Goal: Communication & Community: Answer question/provide support

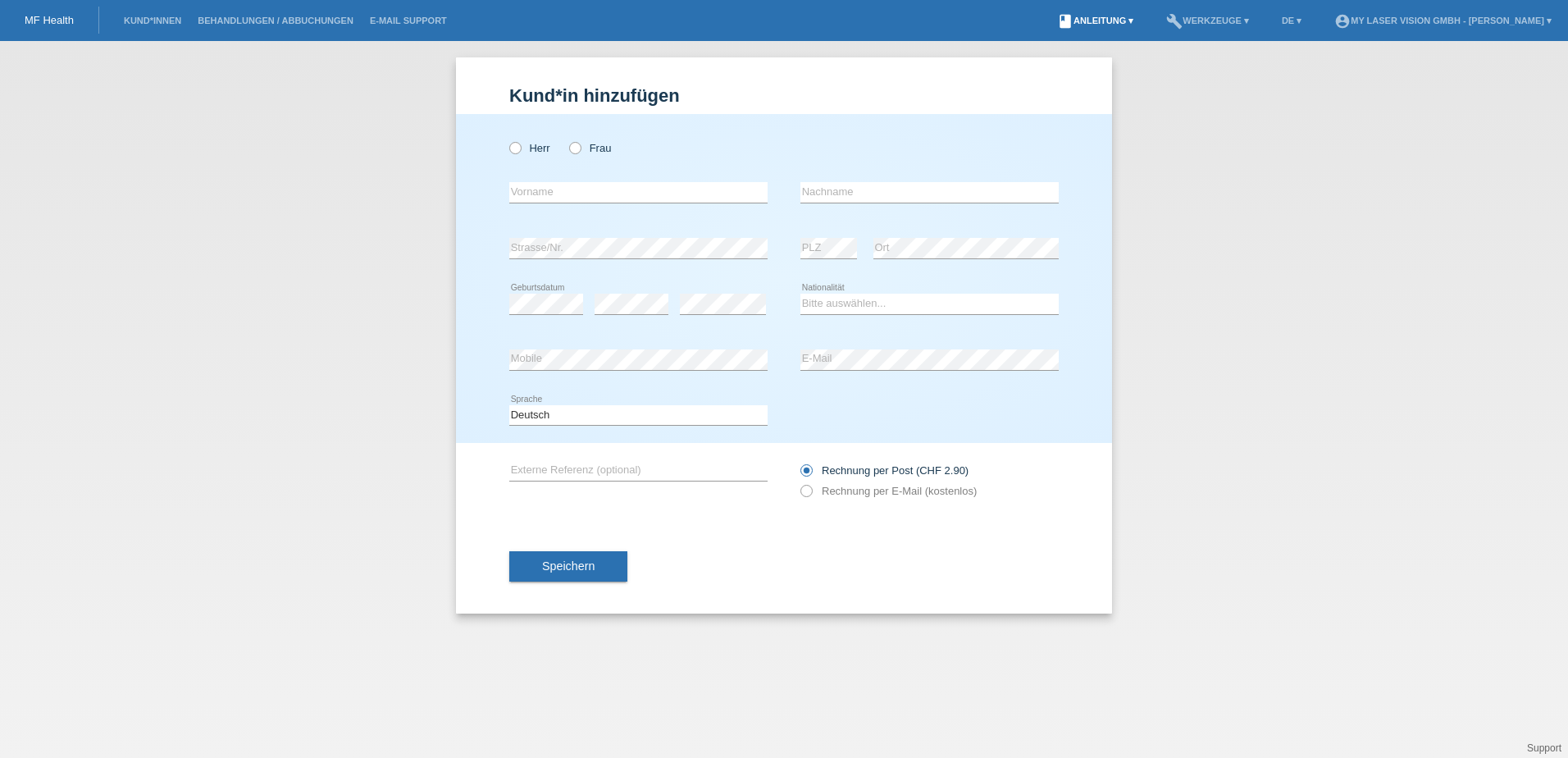
click at [1113, 23] on link "book Anleitung ▾" at bounding box center [1095, 20] width 93 height 10
click at [1116, 33] on link "Anleitung mit KKG" at bounding box center [1079, 38] width 87 height 12
click at [425, 20] on link "E-Mail Support" at bounding box center [408, 20] width 94 height 10
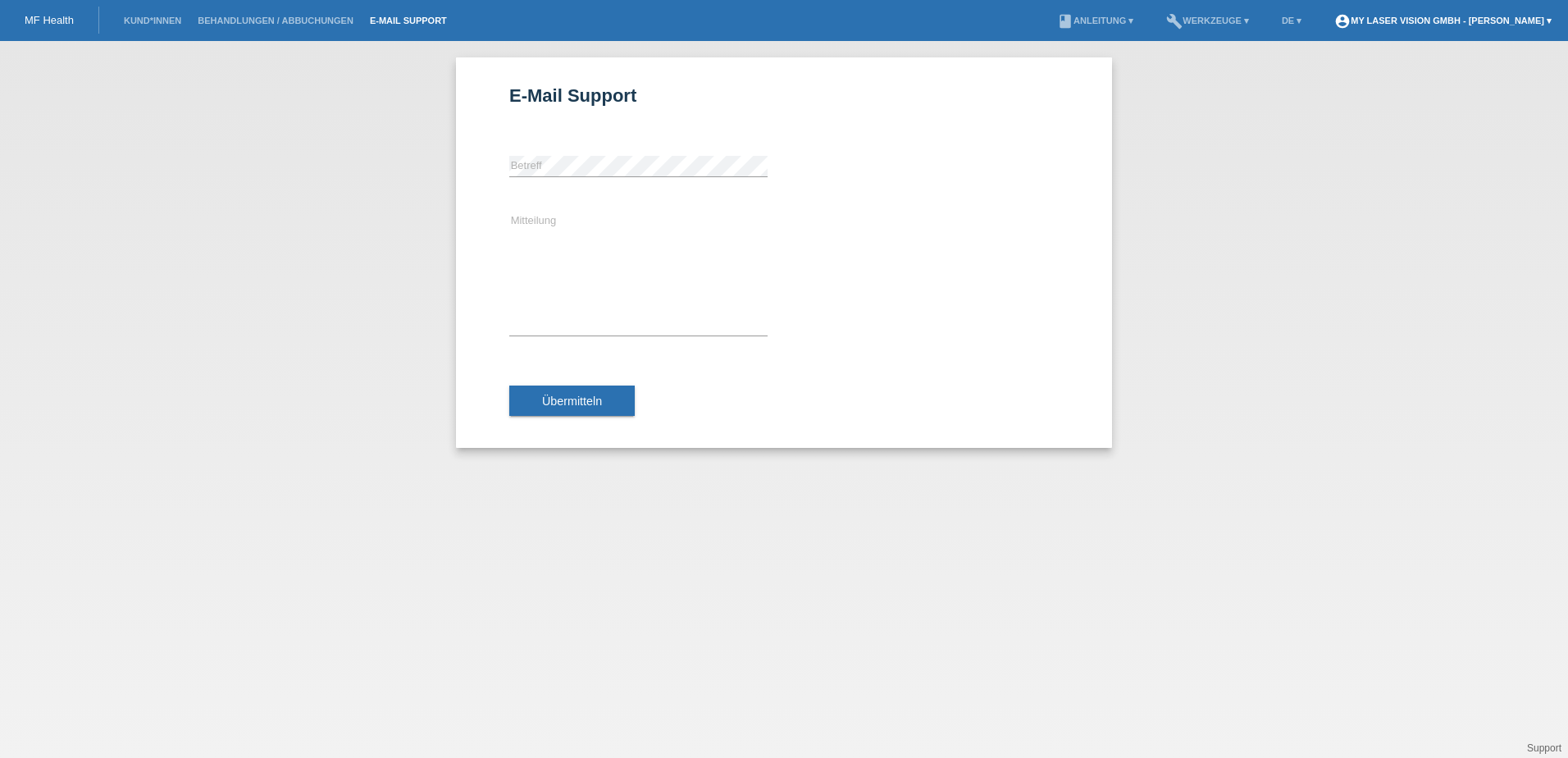
click at [1548, 15] on link "account_circle My Laser Vision GmbH - [PERSON_NAME] ▾" at bounding box center [1444, 20] width 234 height 10
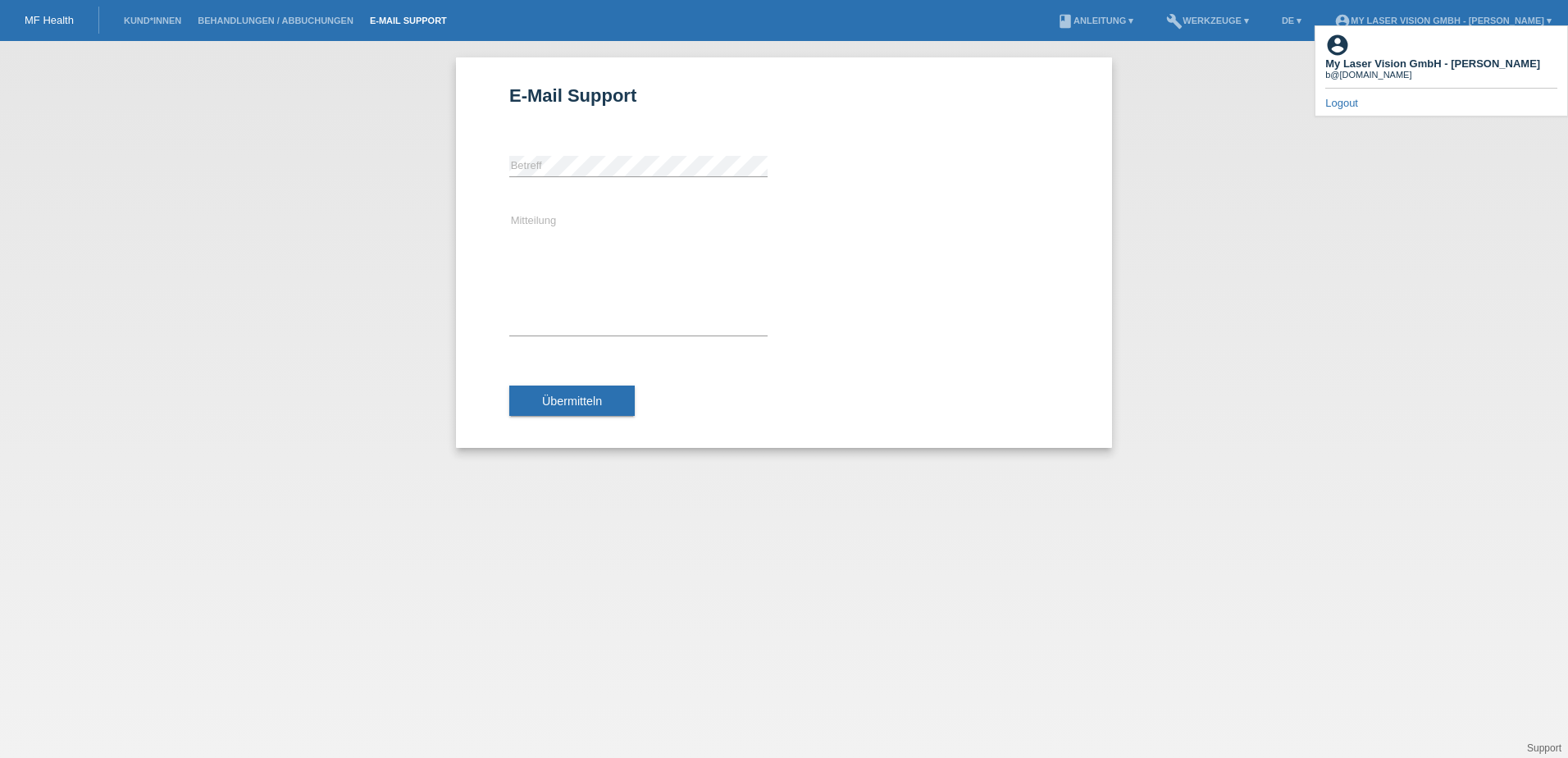
click at [1416, 57] on b "My Laser Vision GmbH - [PERSON_NAME]" at bounding box center [1433, 63] width 215 height 12
click at [1230, 60] on div "E-Mail Support error [GEOGRAPHIC_DATA] Mitteilung Übermitteln" at bounding box center [784, 399] width 1568 height 717
drag, startPoint x: 1248, startPoint y: 13, endPoint x: 1247, endPoint y: 23, distance: 10.0
click at [1247, 23] on li "build Werkzeuge ▾" at bounding box center [1207, 20] width 99 height 42
drag, startPoint x: 1247, startPoint y: 23, endPoint x: 1224, endPoint y: 23, distance: 23.0
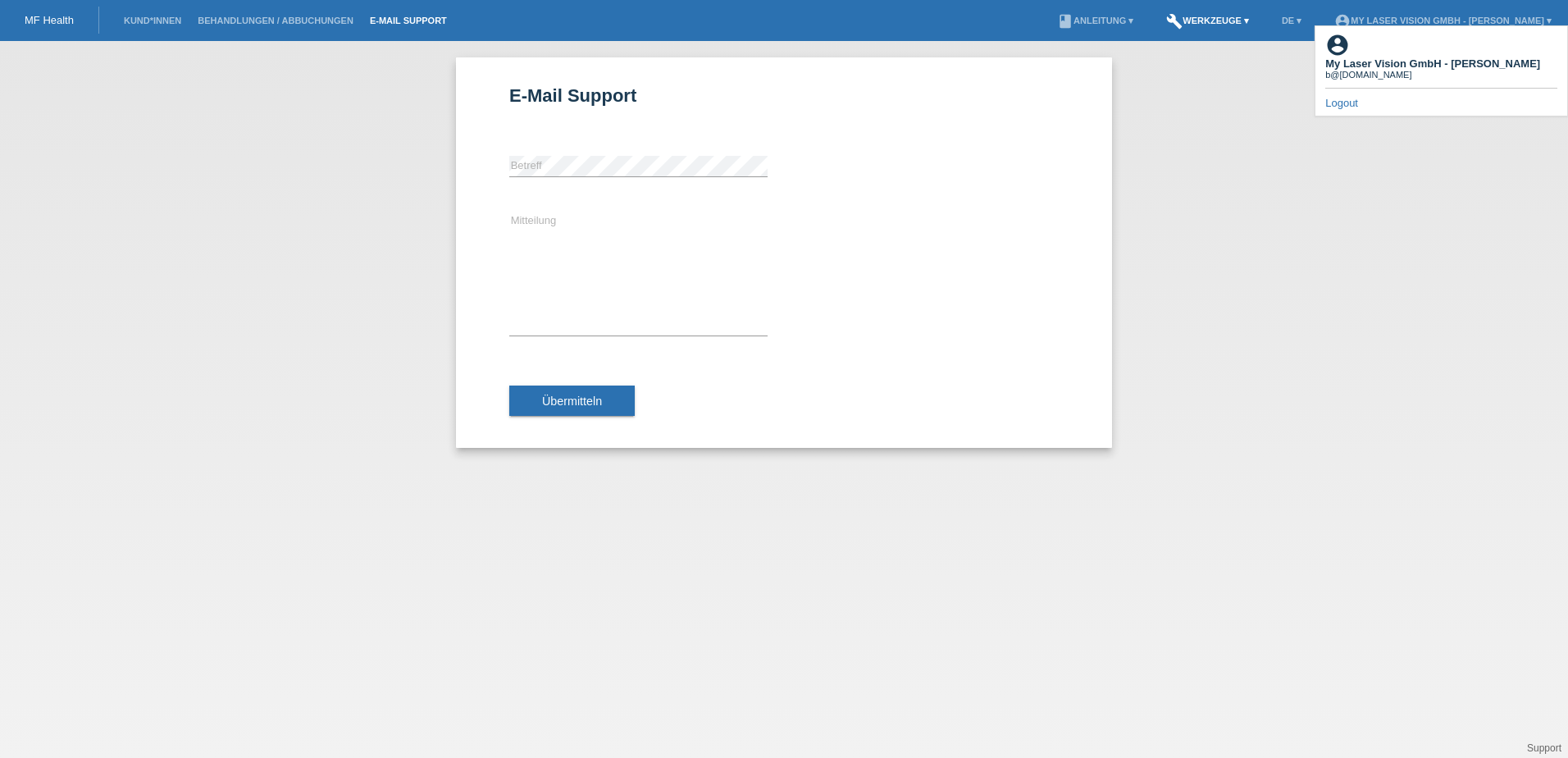
click at [1224, 23] on link "build Werkzeuge ▾" at bounding box center [1207, 20] width 99 height 10
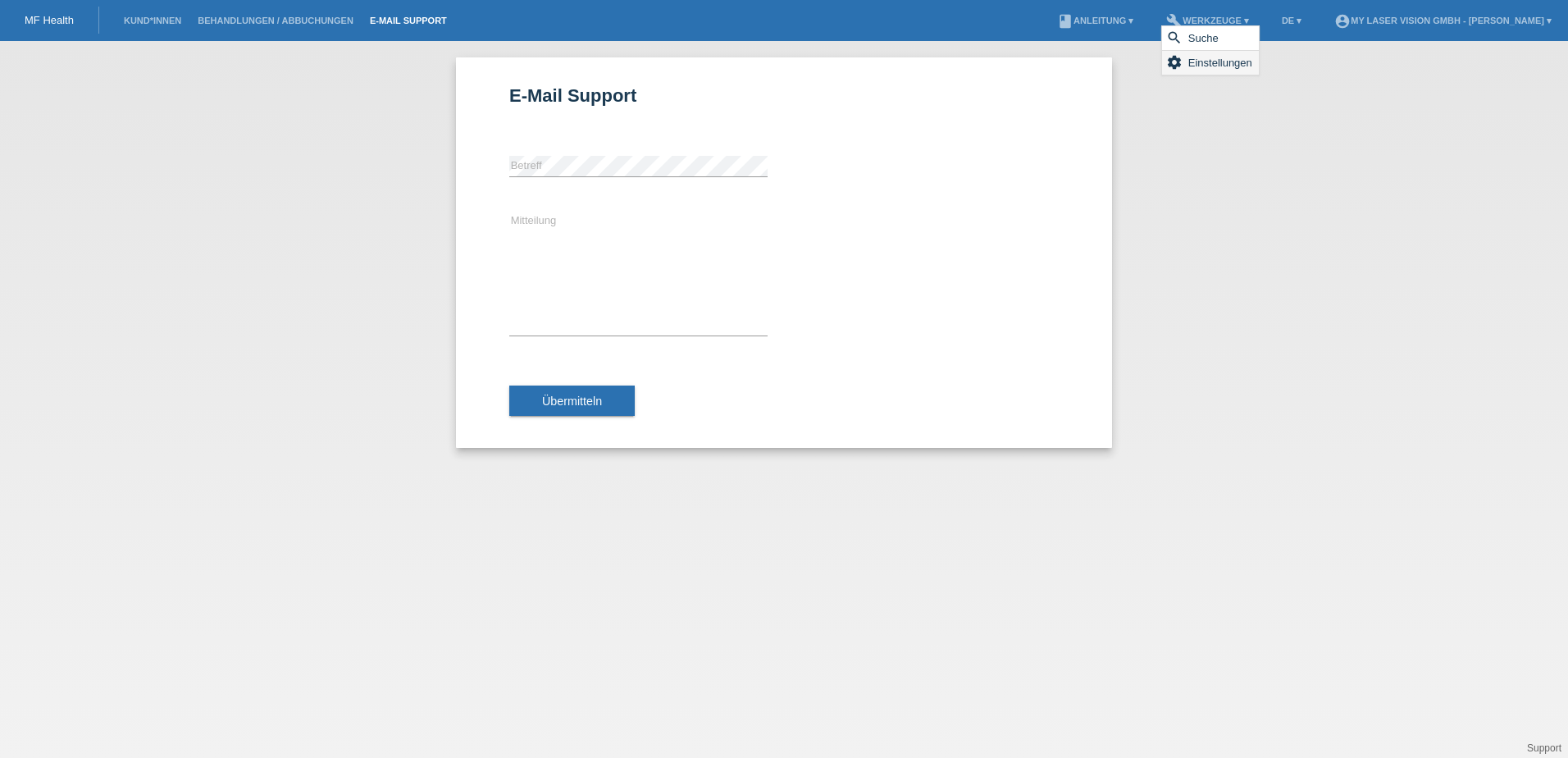
click at [1219, 71] on span "Einstellungen" at bounding box center [1220, 62] width 69 height 20
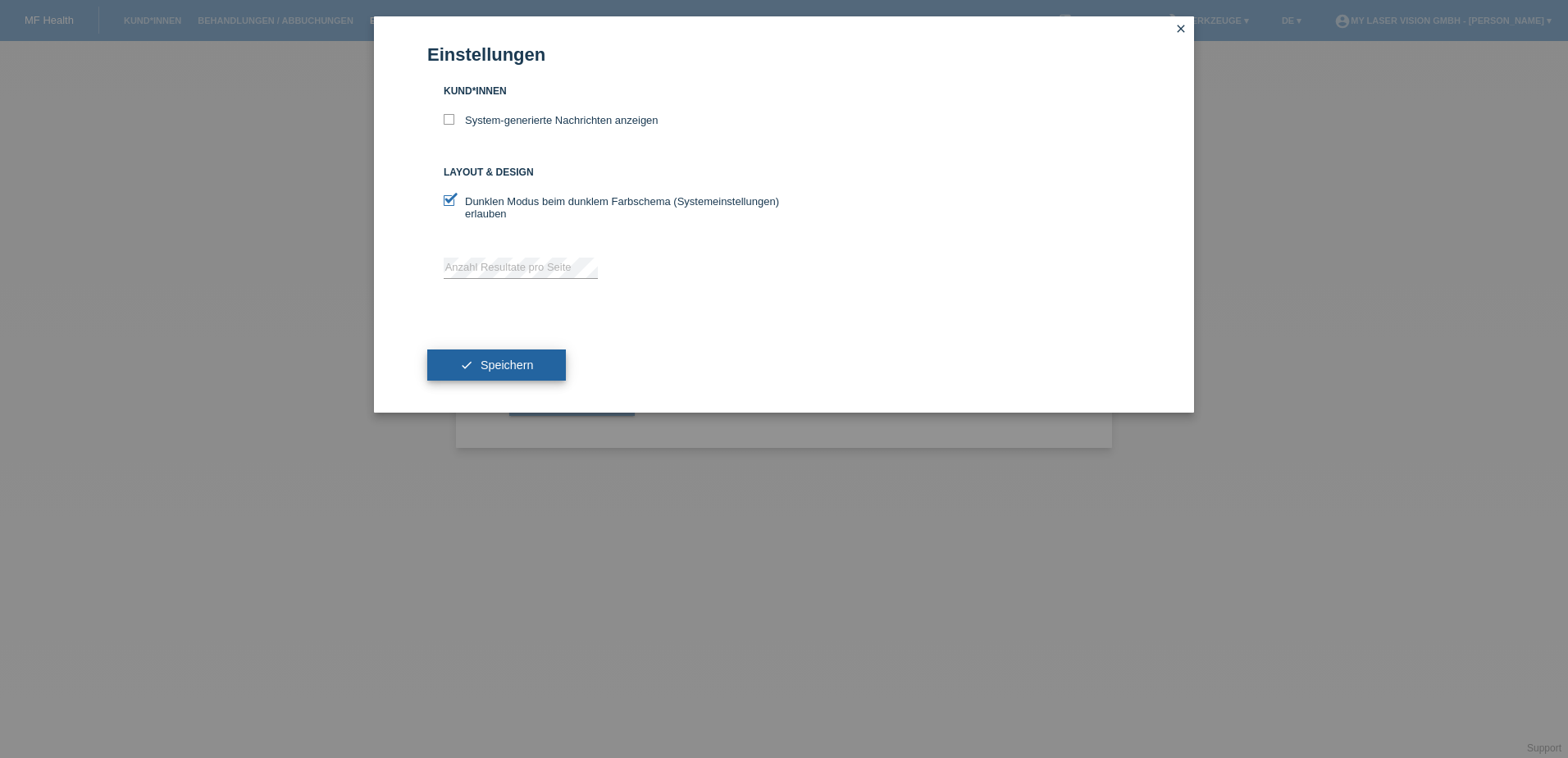
click at [524, 371] on span "Speichern" at bounding box center [507, 364] width 53 height 13
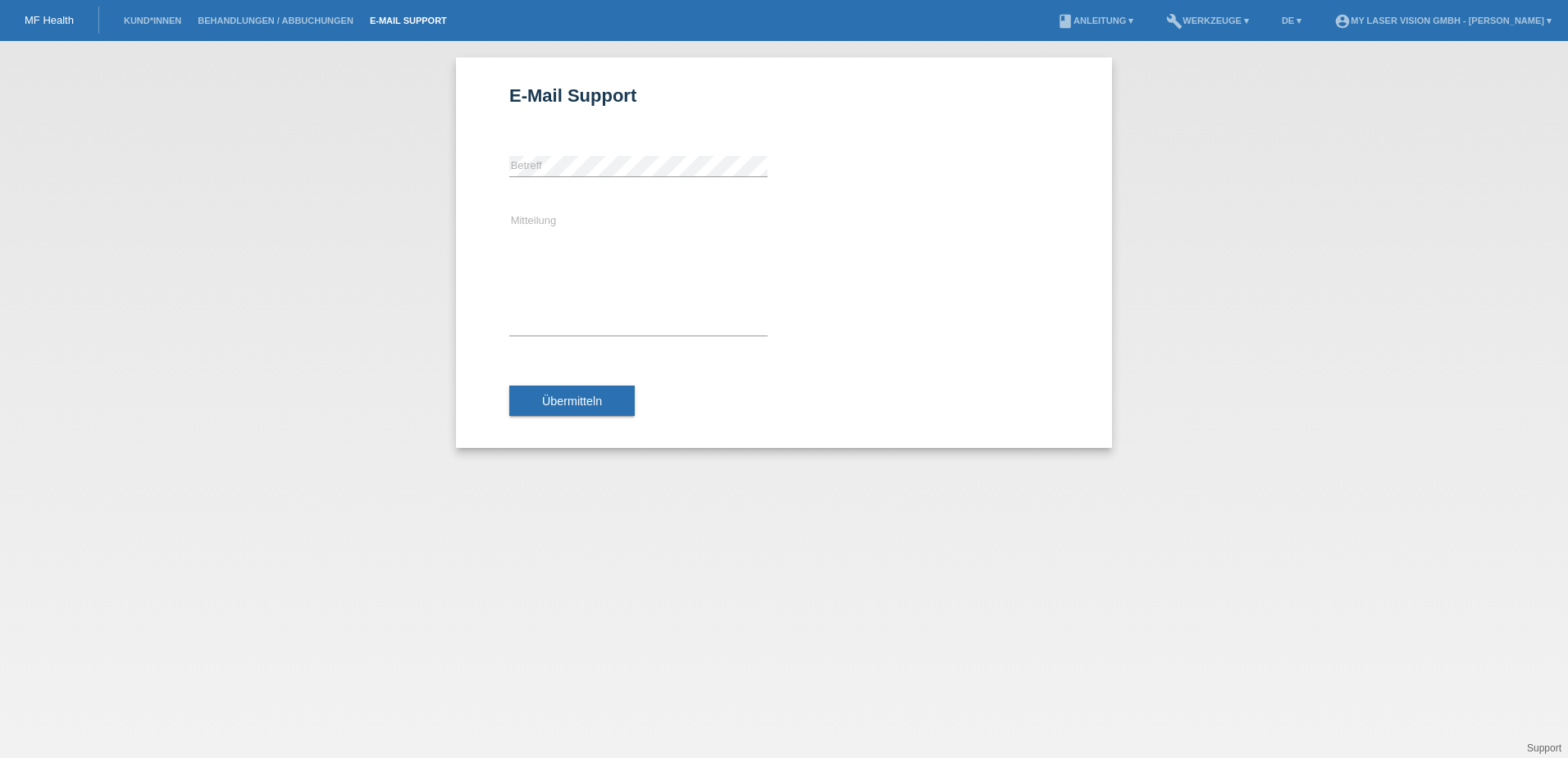
click at [541, 199] on div "Mitteilung" at bounding box center [638, 274] width 258 height 159
click at [539, 223] on textarea "Mitteilung" at bounding box center [638, 273] width 258 height 124
click at [589, 223] on textarea "Guten Tag. Wi" at bounding box center [638, 273] width 258 height 124
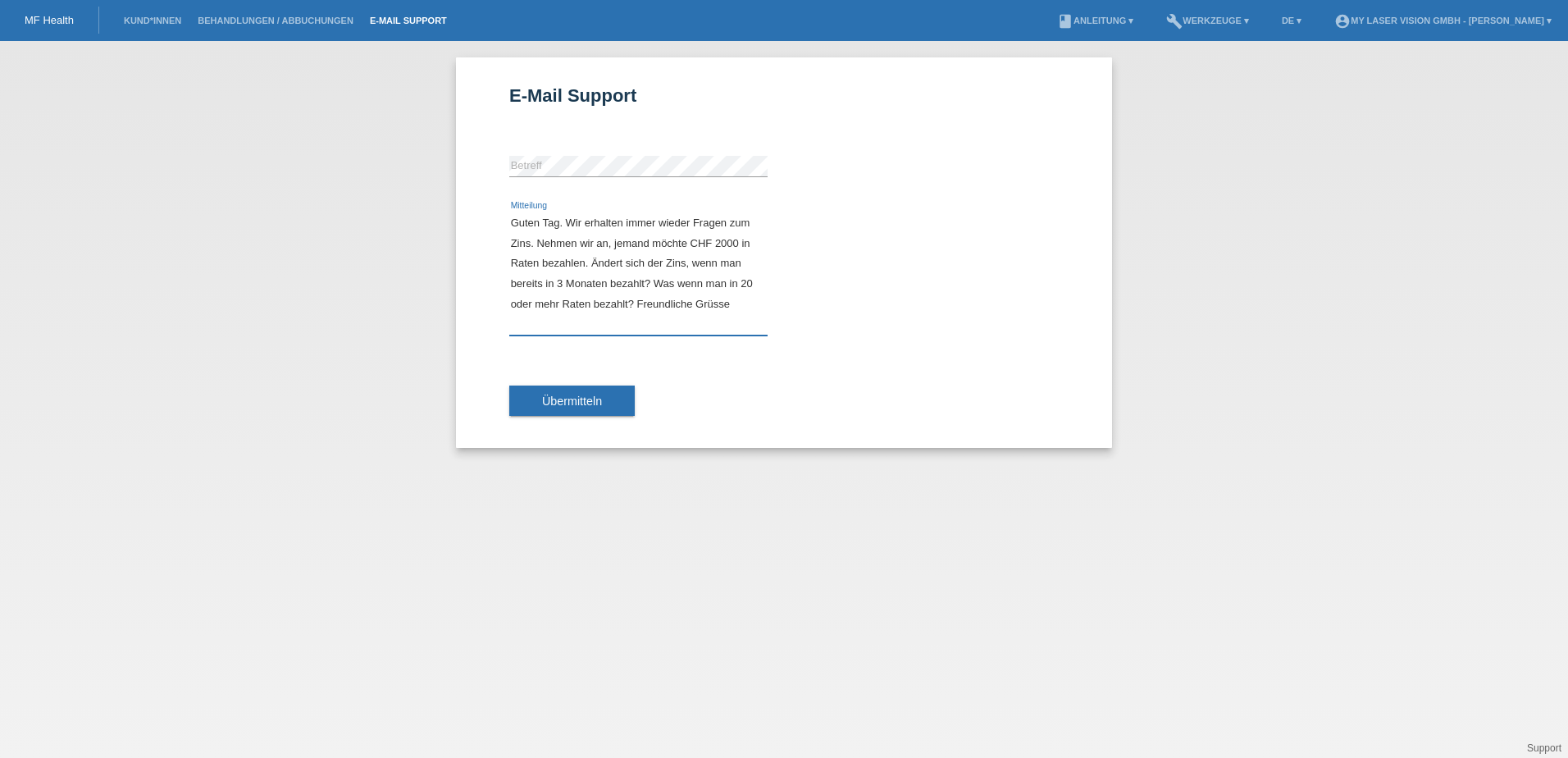
click at [567, 224] on textarea "Guten Tag. Wir erhalten immer wieder Fragen zum Zins. Nehmen wir an, jemand möc…" at bounding box center [638, 273] width 258 height 124
click at [671, 321] on textarea "Guten Tag. Wir erhalten immer wieder Fragen zum Zins. Nehmen wir an, jemand möc…" at bounding box center [638, 273] width 258 height 124
click at [554, 316] on textarea "Guten Tag. Wir erhalten immer wieder Fragen zum Zins. Nehmen wir an, jemand möc…" at bounding box center [638, 273] width 258 height 124
click at [638, 323] on textarea "Guten Tag. Wir erhalten immer wieder Fragen zum Zins. Nehmen wir an, jemand möc…" at bounding box center [638, 273] width 258 height 124
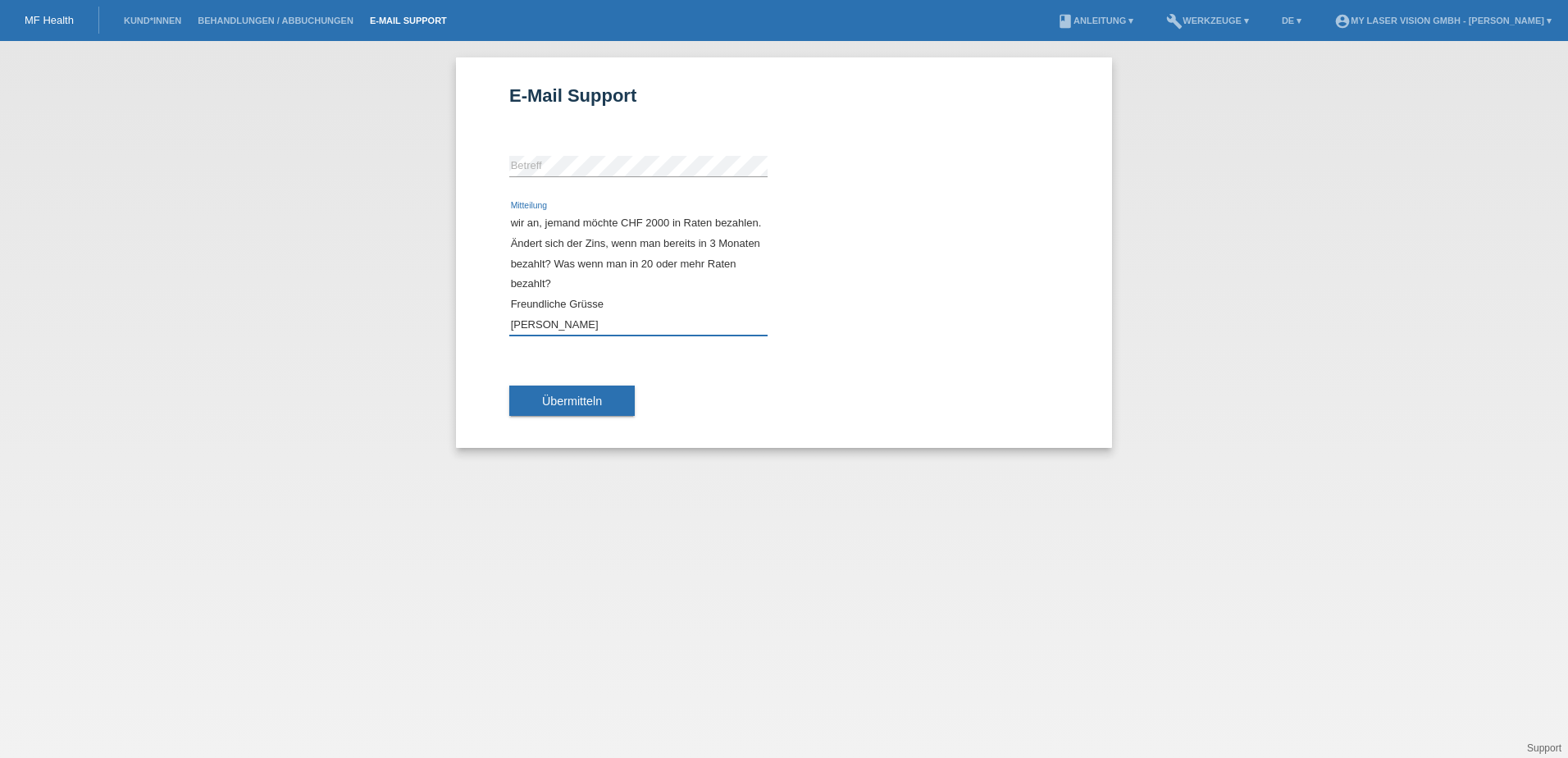
scroll to position [61, 0]
type textarea "Guten Tag. Wir erhalten immer wieder Fragen zum Zins. Nehmen wir an, jemand möc…"
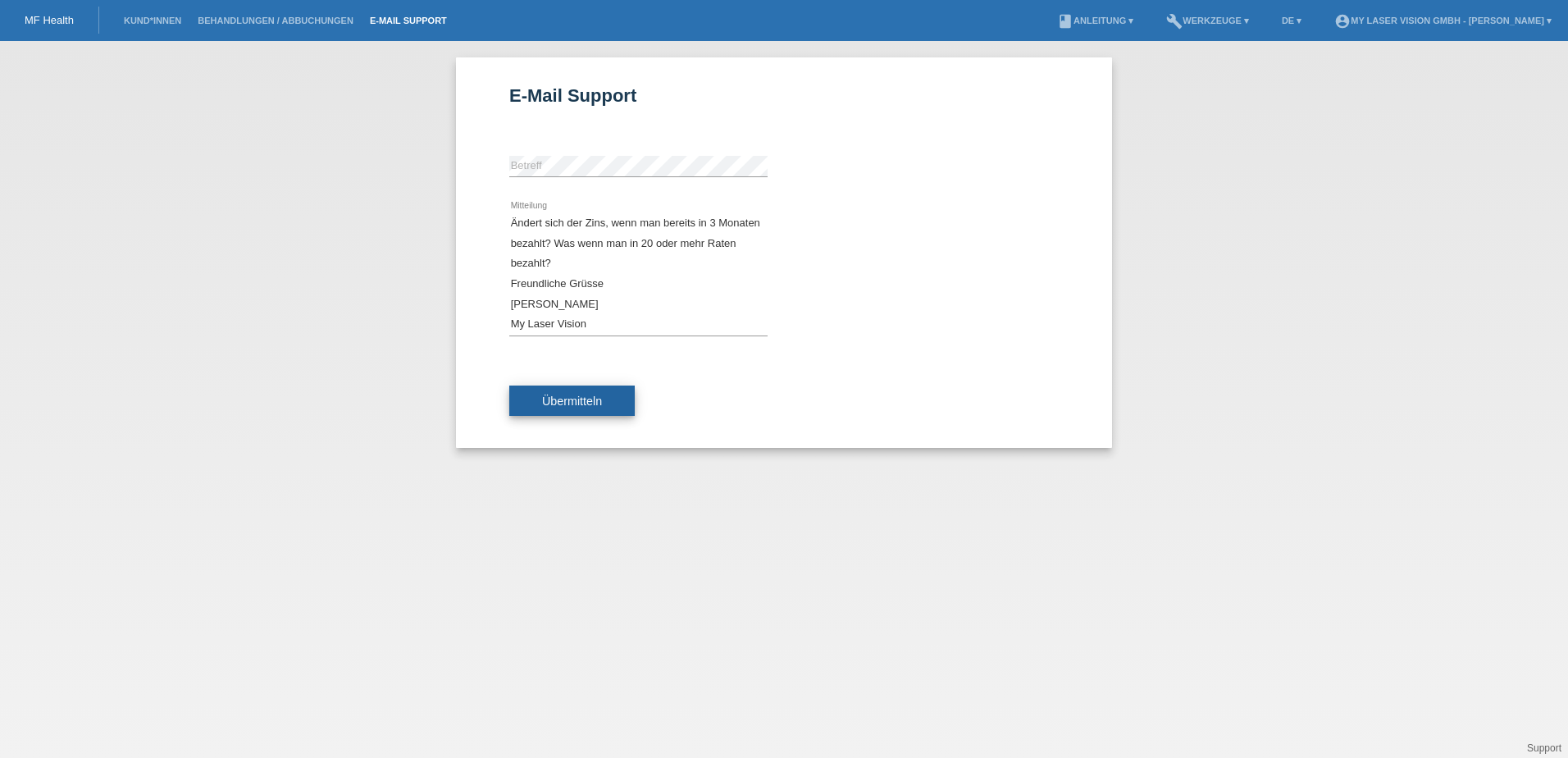
click at [563, 402] on span "Übermitteln" at bounding box center [572, 401] width 60 height 13
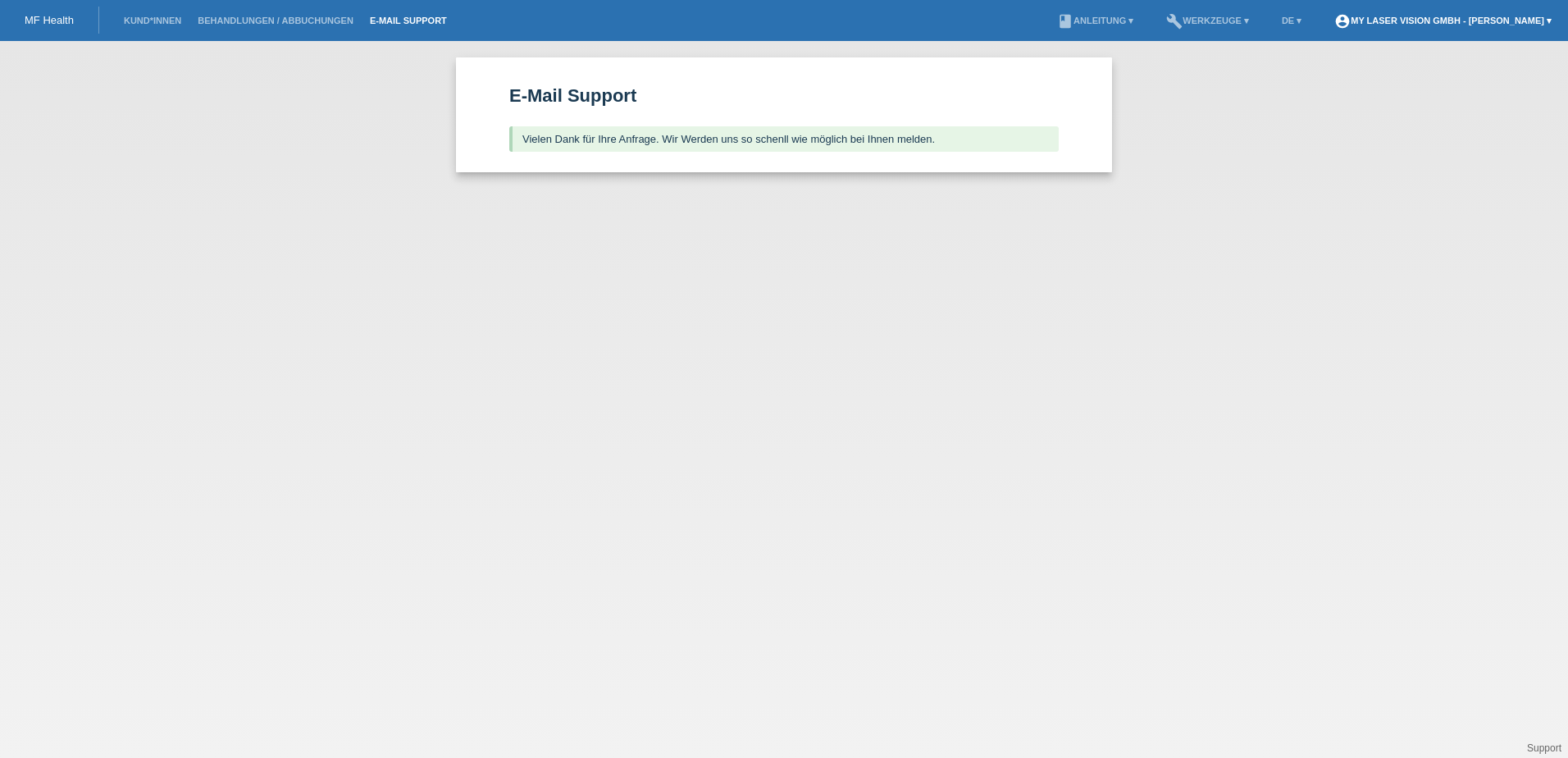
click at [1479, 21] on link "account_circle My Laser Vision GmbH - [PERSON_NAME] ▾" at bounding box center [1444, 20] width 234 height 10
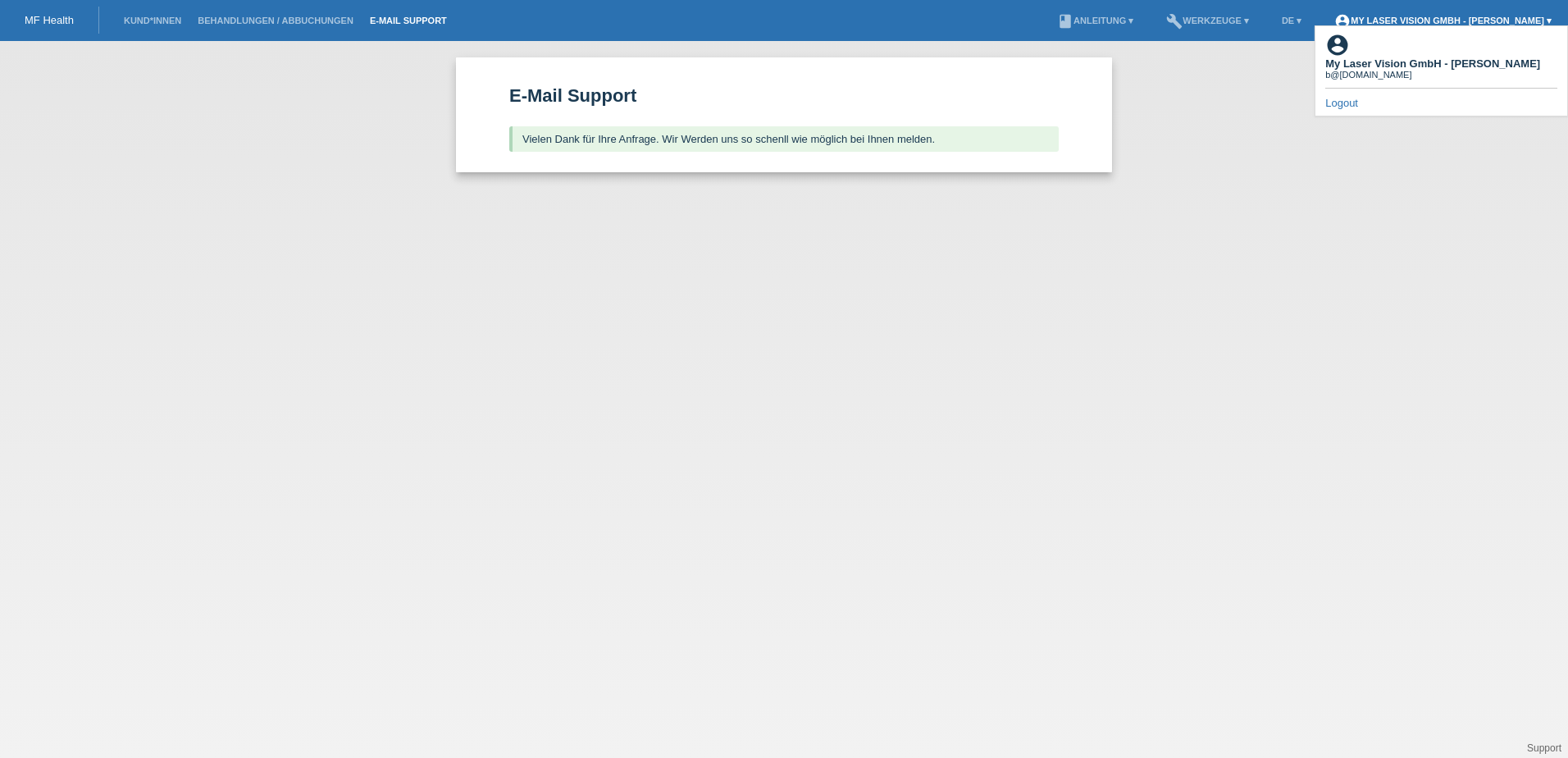
click at [1479, 21] on link "account_circle My Laser Vision GmbH - [PERSON_NAME] ▾" at bounding box center [1444, 20] width 234 height 10
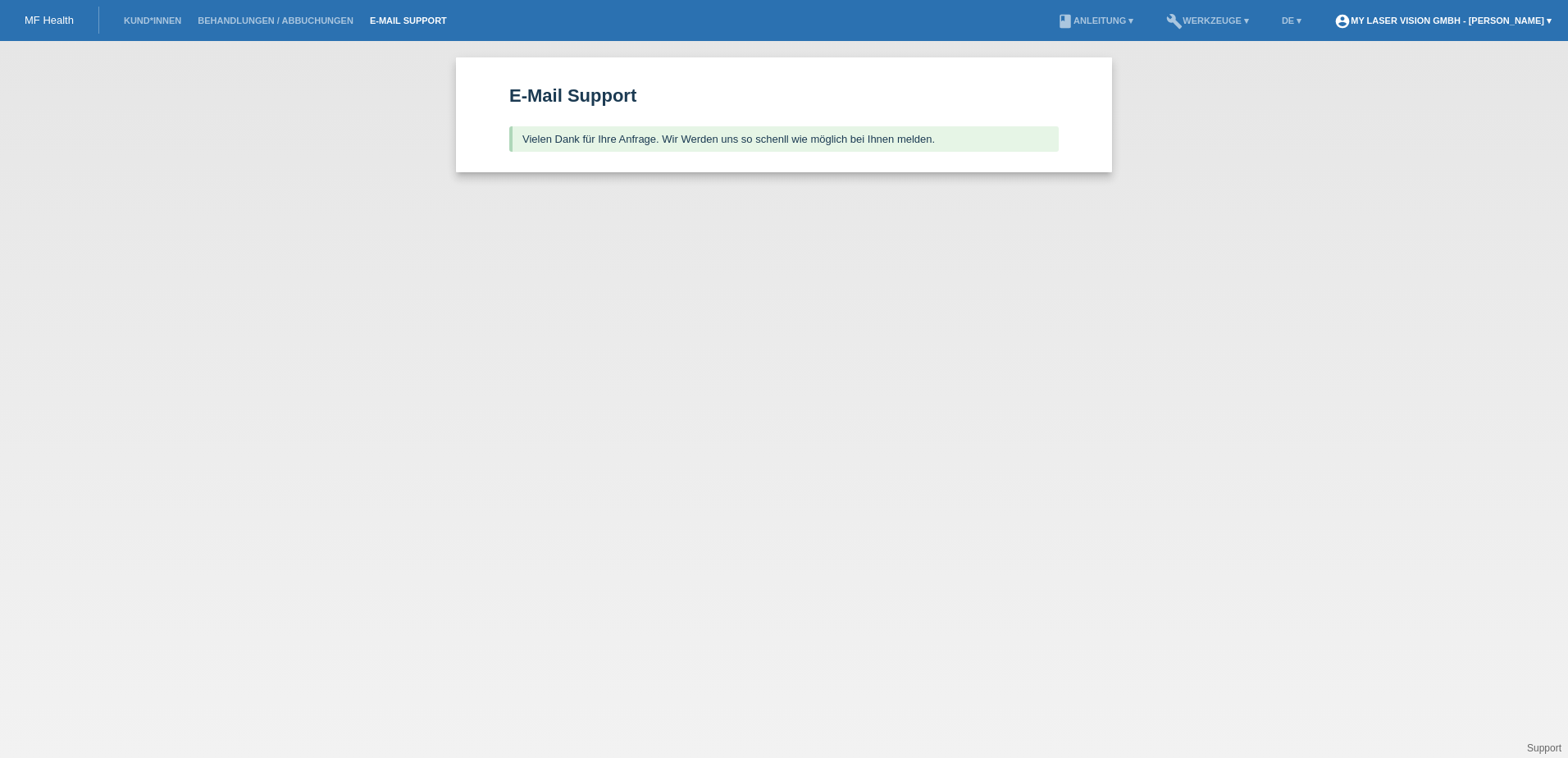
click at [1402, 20] on link "account_circle My Laser Vision GmbH - [PERSON_NAME] ▾" at bounding box center [1444, 20] width 234 height 10
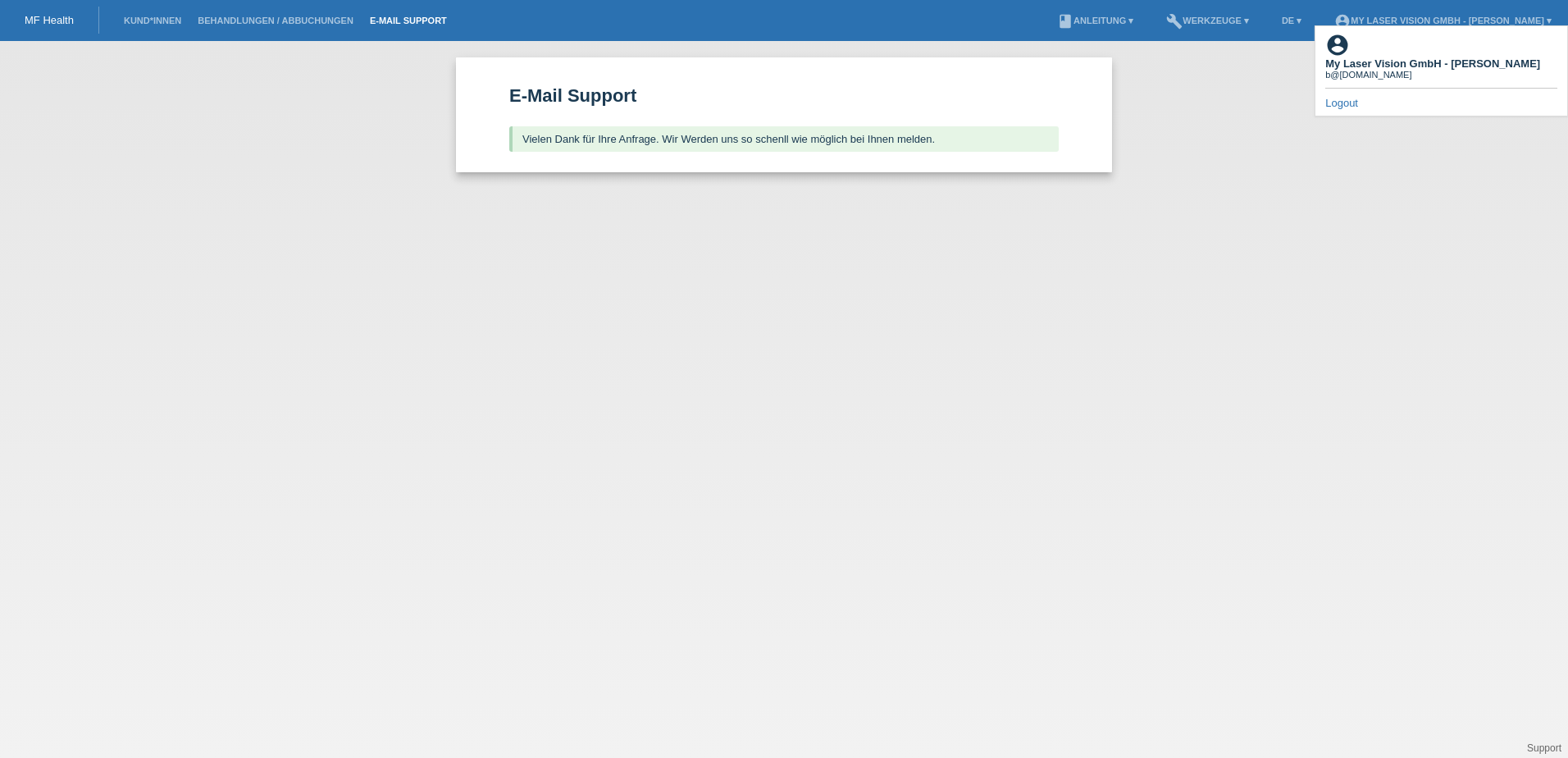
click at [1386, 70] on div "b@[DOMAIN_NAME]" at bounding box center [1433, 75] width 215 height 10
click at [1239, 66] on div "E-Mail Support Vielen Dank für Ihre Anfrage. Wir Werden uns so schenll wie mögl…" at bounding box center [784, 399] width 1568 height 717
click at [1377, 20] on link "account_circle My Laser Vision GmbH - [PERSON_NAME] ▾" at bounding box center [1444, 20] width 234 height 10
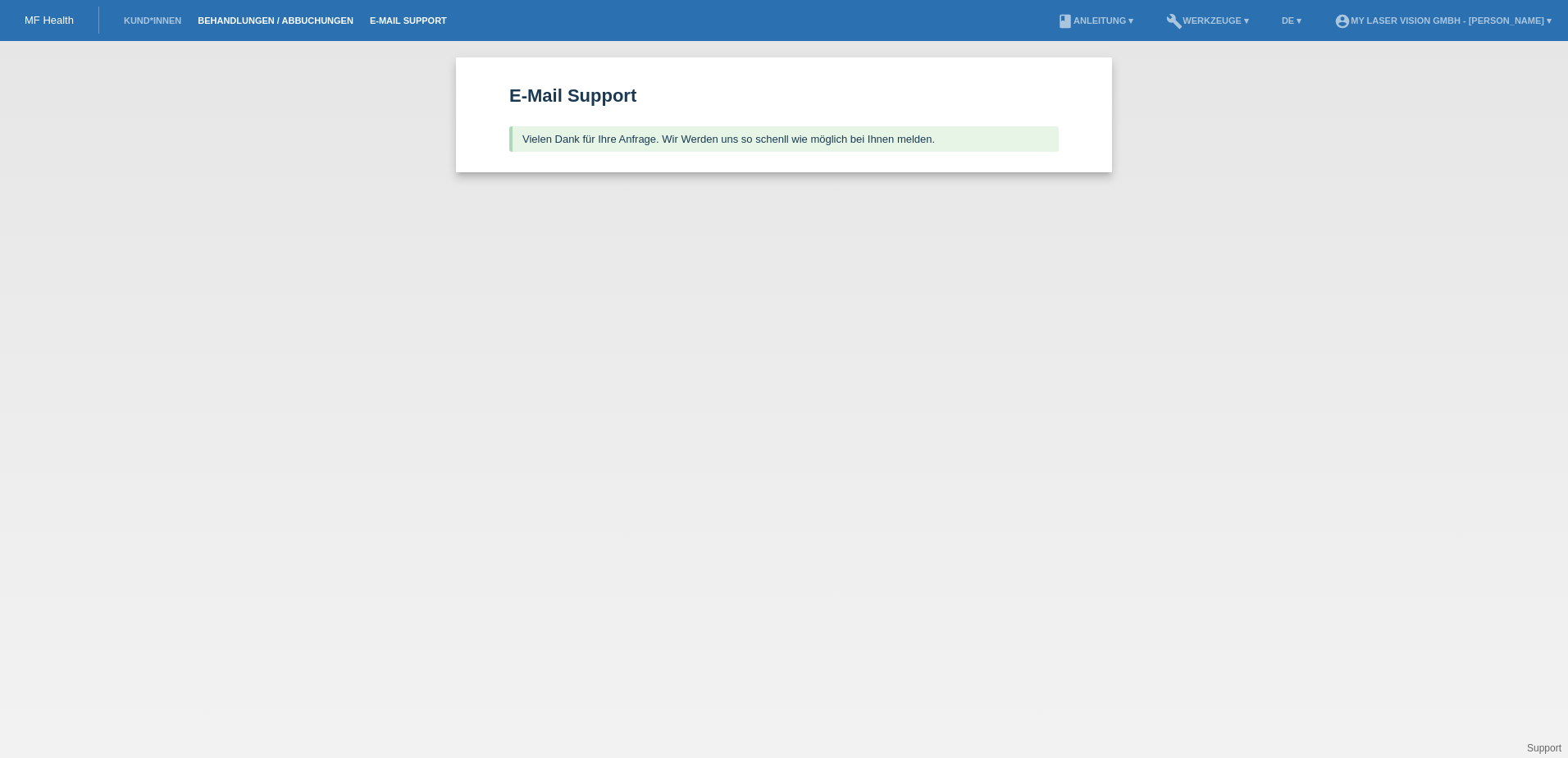
click at [240, 19] on link "Behandlungen / Abbuchungen" at bounding box center [275, 20] width 172 height 10
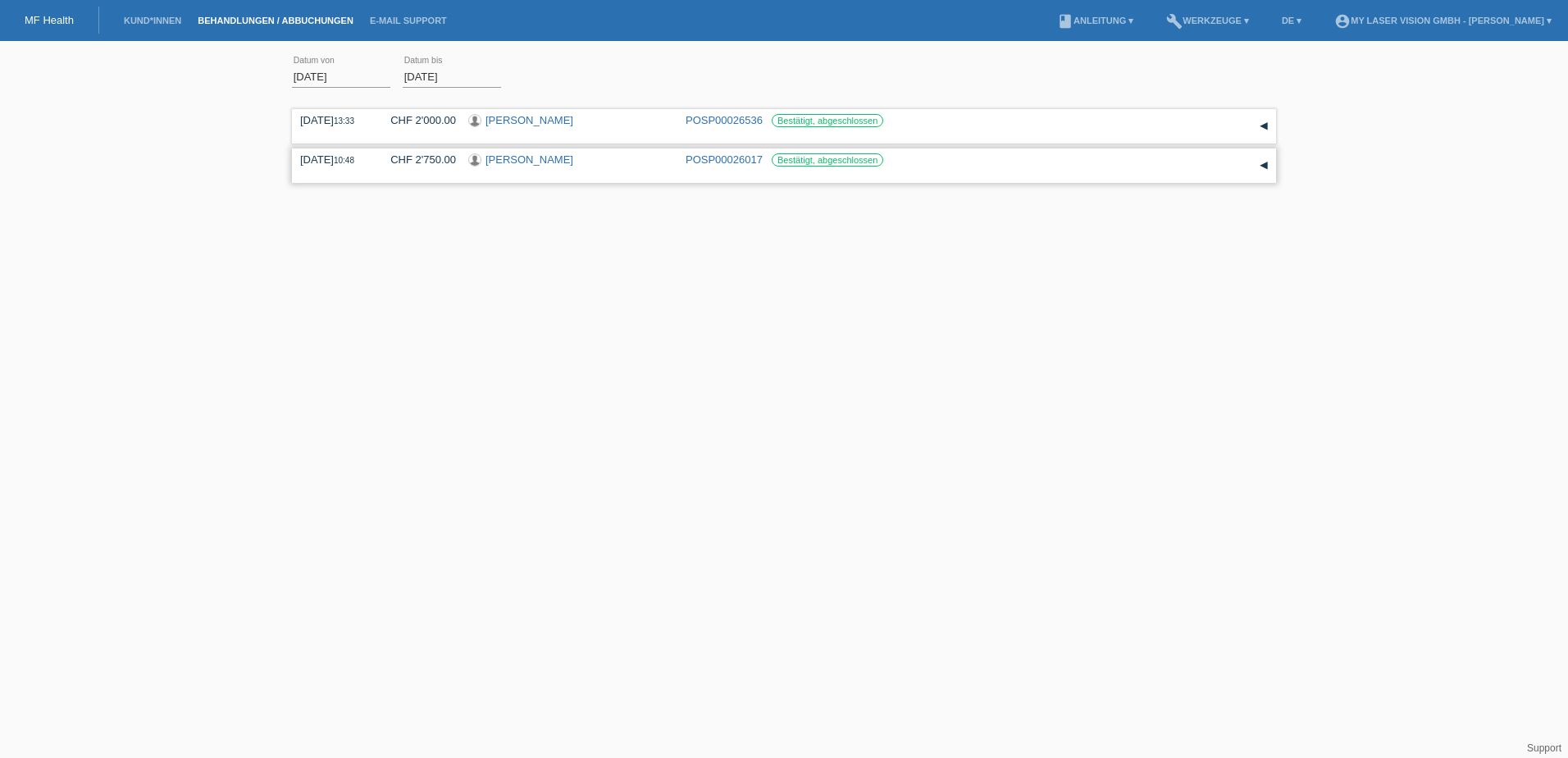
click at [1264, 167] on div "▾" at bounding box center [1264, 165] width 25 height 25
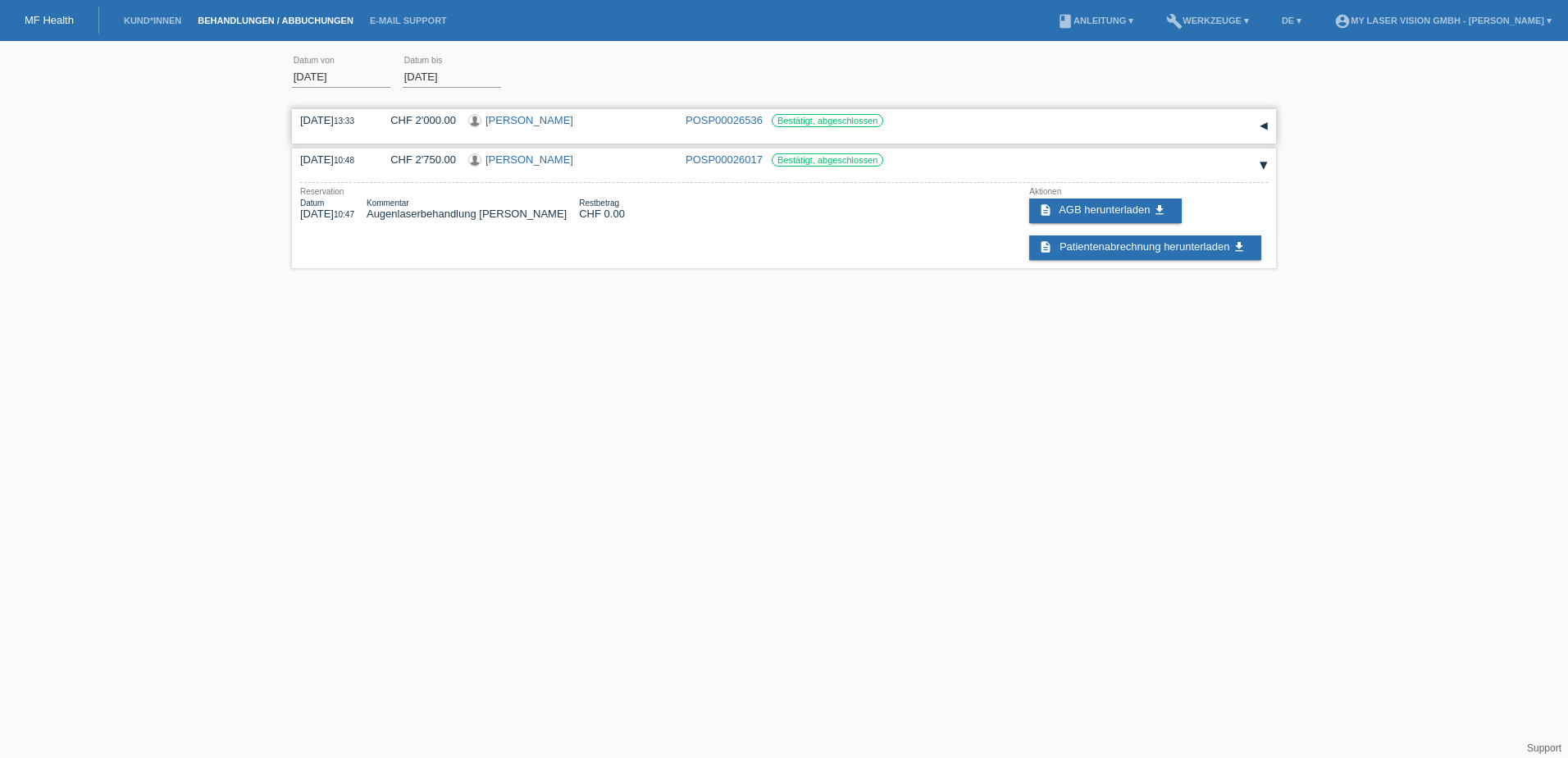
click at [1267, 129] on div "▾" at bounding box center [1264, 126] width 25 height 25
